Goal: Information Seeking & Learning: Learn about a topic

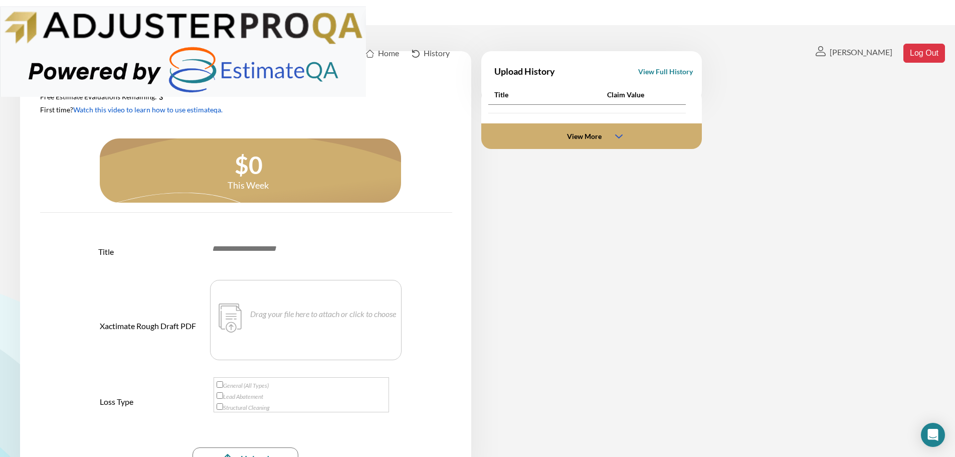
click at [0, 0] on link "Watch this video to learn how to use estimateqa." at bounding box center [0, 0] width 0 height 0
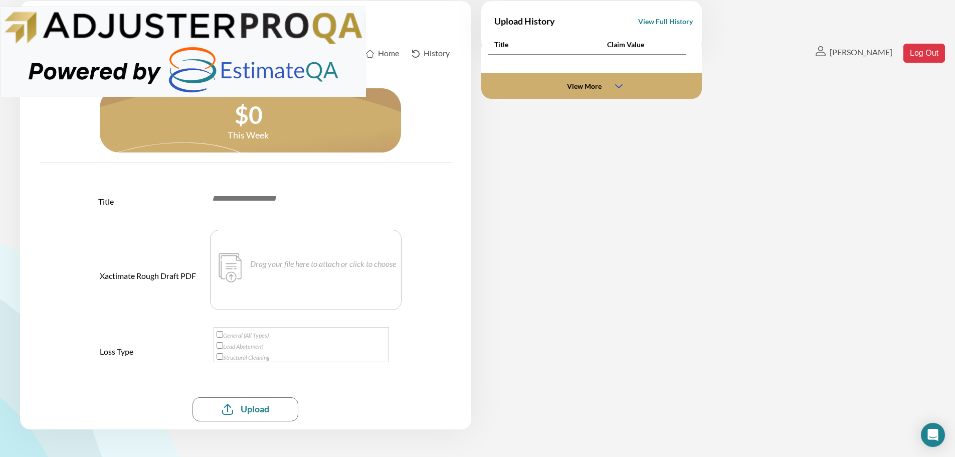
click at [242, 199] on input at bounding box center [299, 198] width 176 height 11
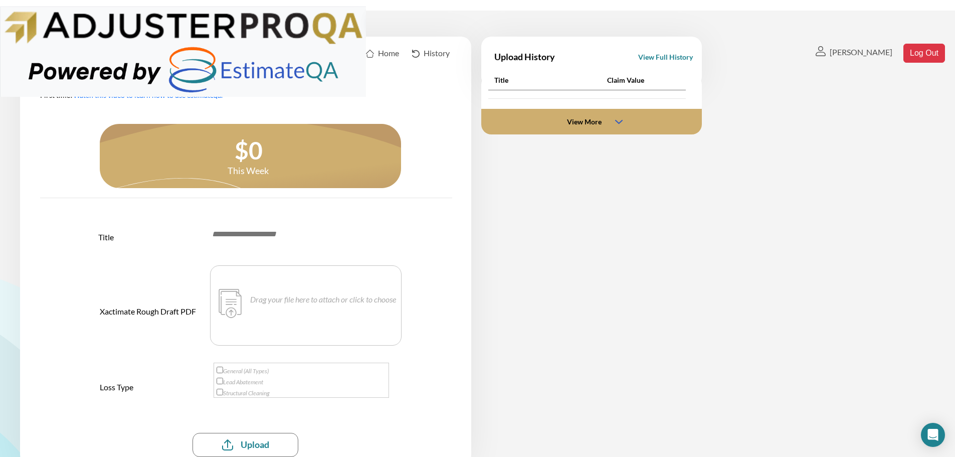
scroll to position [0, 0]
